Goal: Go to known website: Access a specific website the user already knows

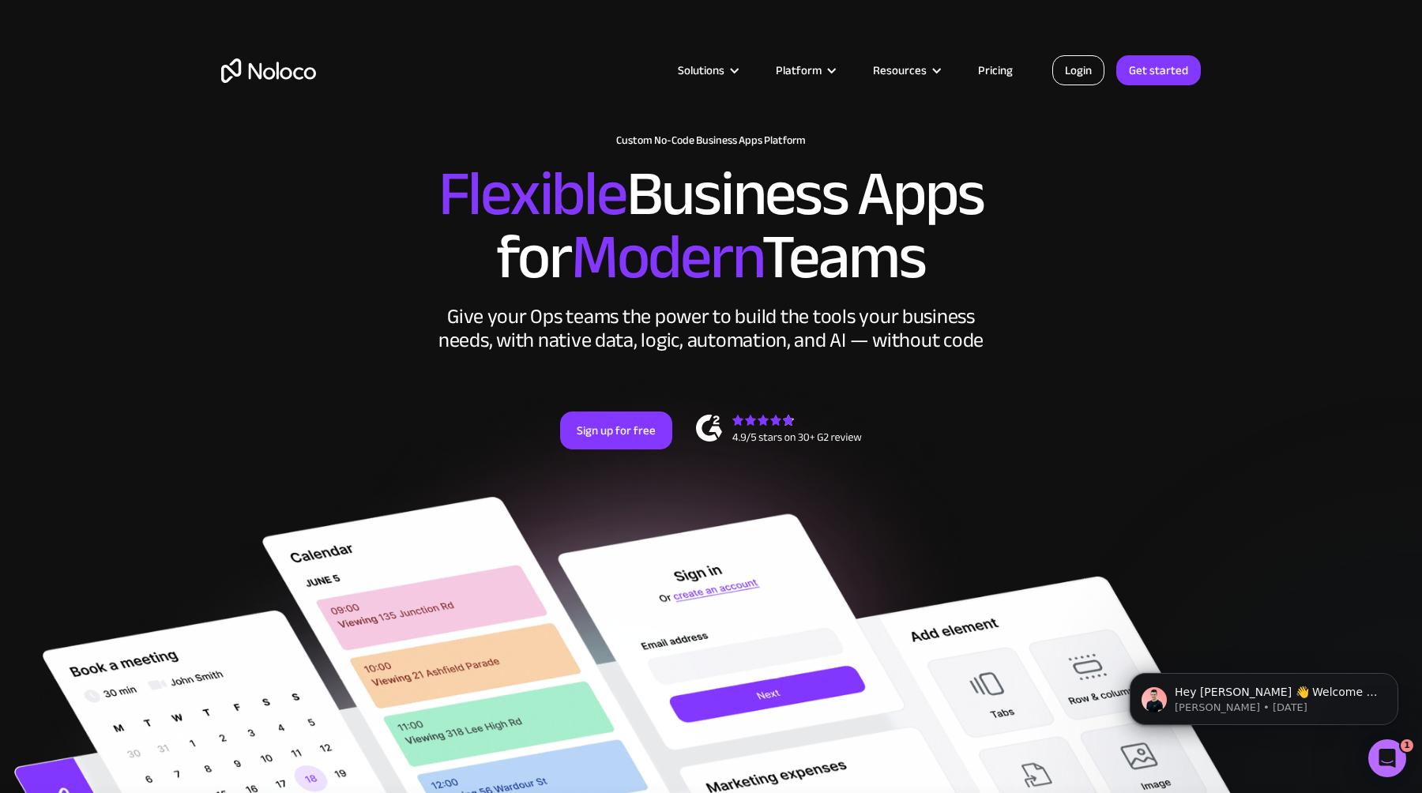
click at [1083, 80] on link "Login" at bounding box center [1078, 70] width 52 height 30
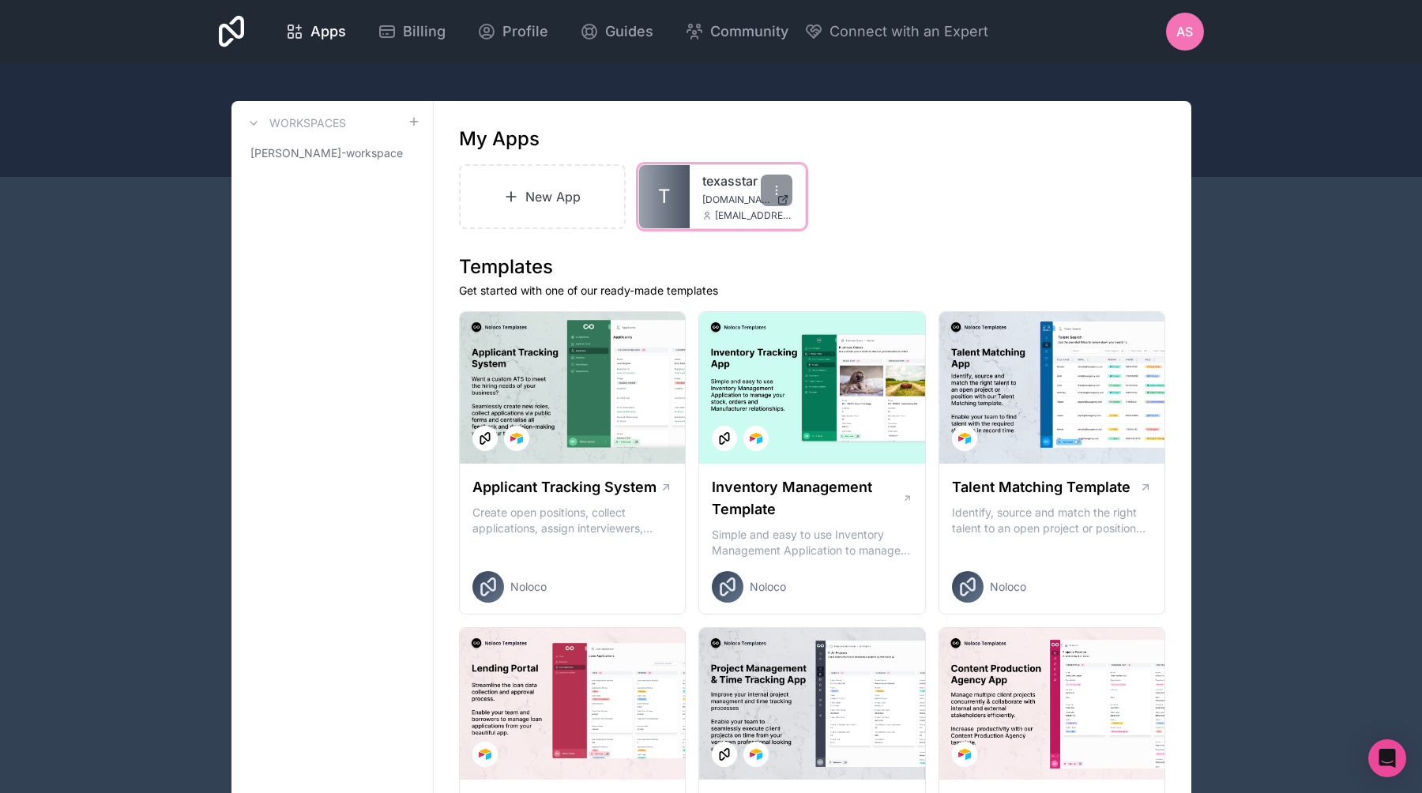
click at [695, 192] on div "texasstar [DOMAIN_NAME] [EMAIL_ADDRESS][DOMAIN_NAME]" at bounding box center [747, 196] width 115 height 63
click at [732, 184] on link "texasstar" at bounding box center [747, 180] width 90 height 19
